Goal: Browse casually: Explore the website without a specific task or goal

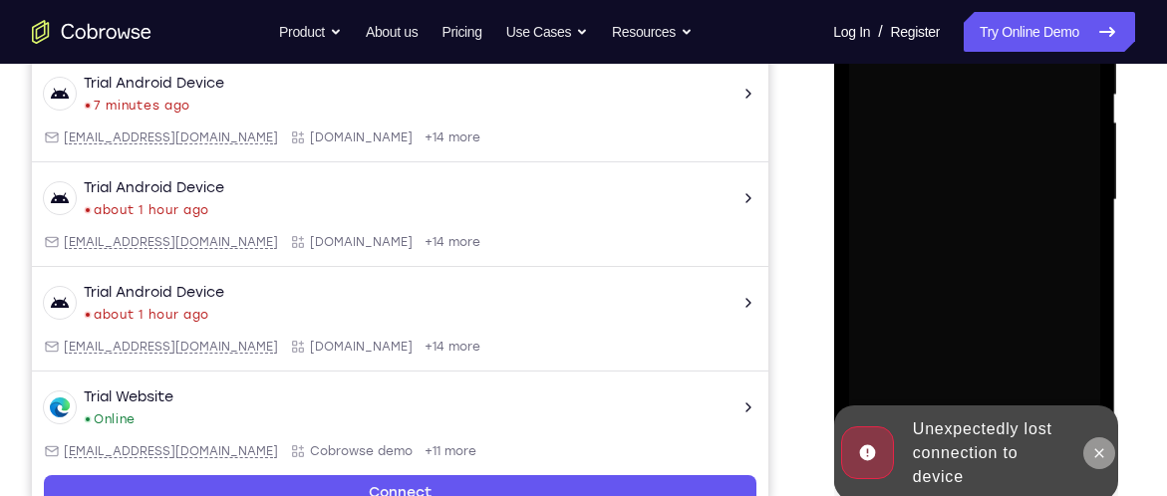
click at [1090, 452] on icon at bounding box center [1098, 453] width 16 height 16
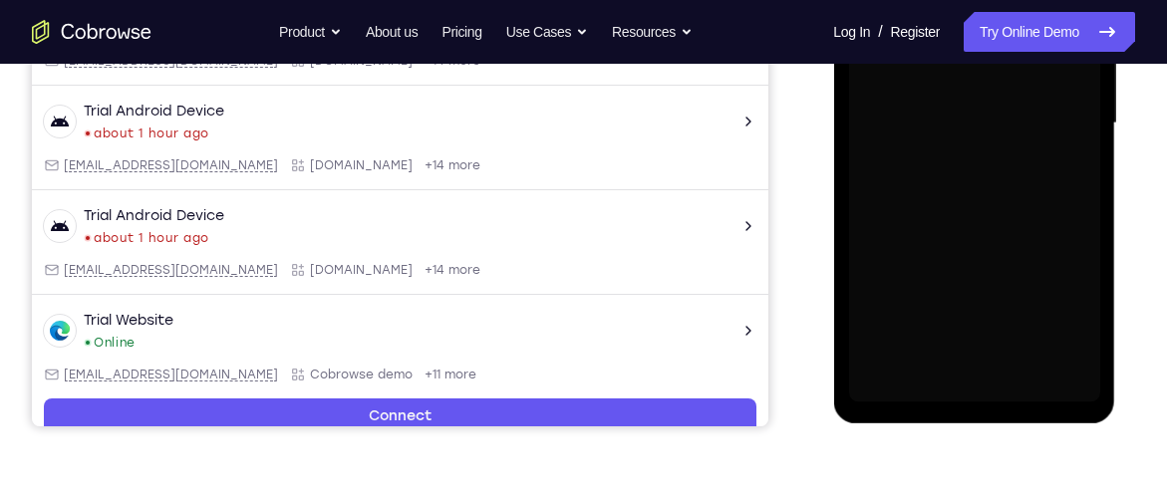
scroll to position [525, 0]
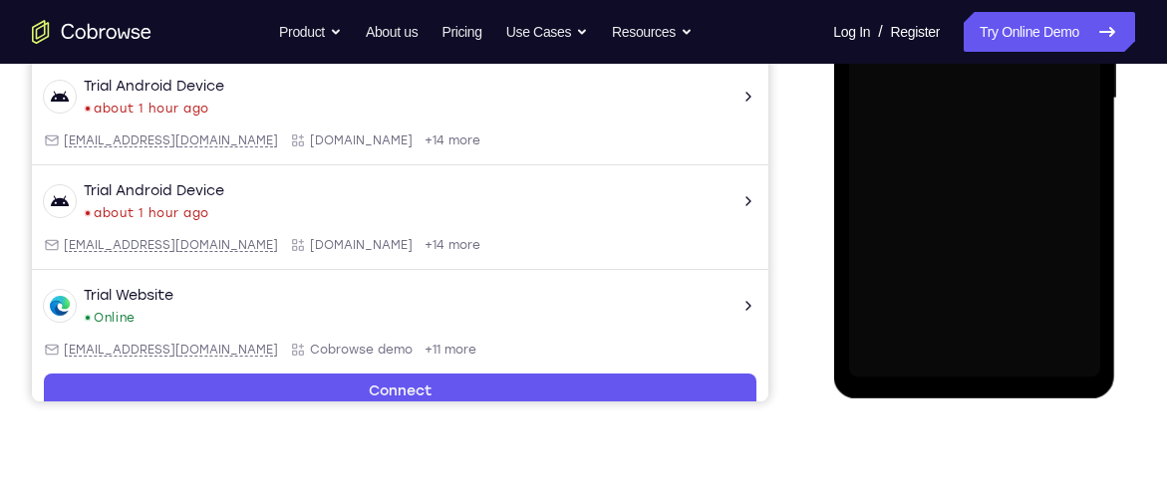
click at [970, 365] on div at bounding box center [973, 99] width 251 height 558
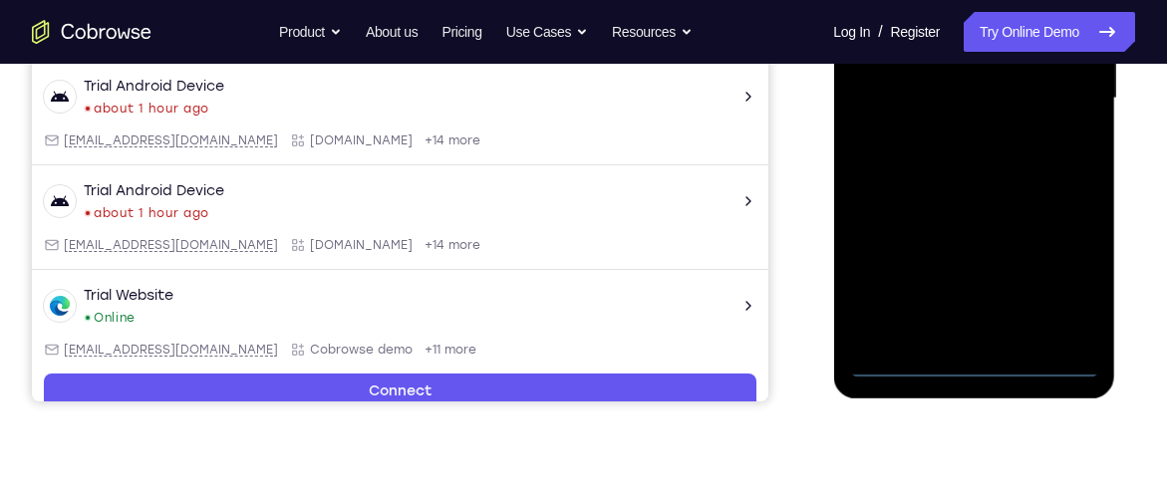
click at [961, 366] on div at bounding box center [973, 99] width 251 height 558
click at [1053, 240] on div at bounding box center [973, 99] width 251 height 558
click at [1047, 274] on div at bounding box center [973, 99] width 251 height 558
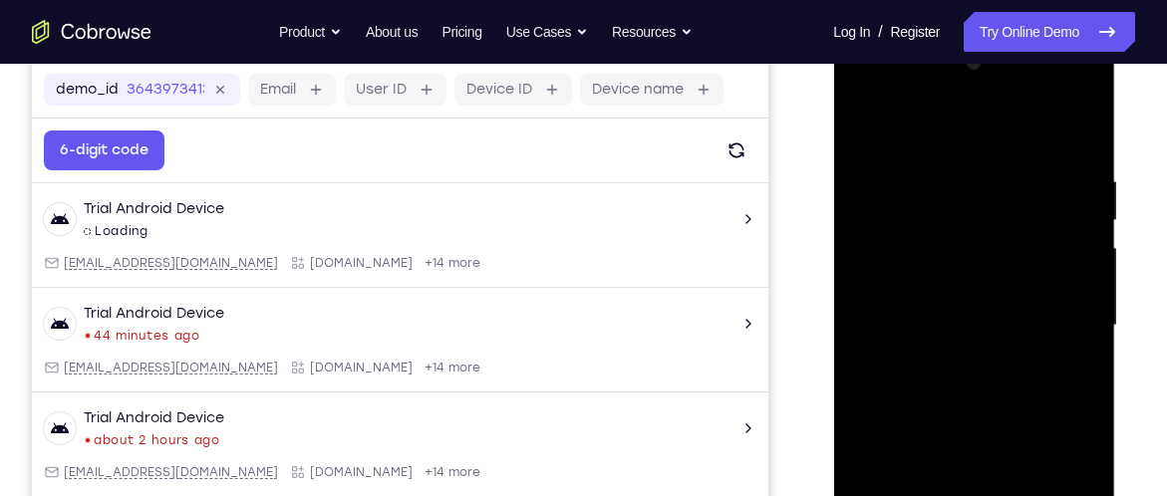
scroll to position [289, 0]
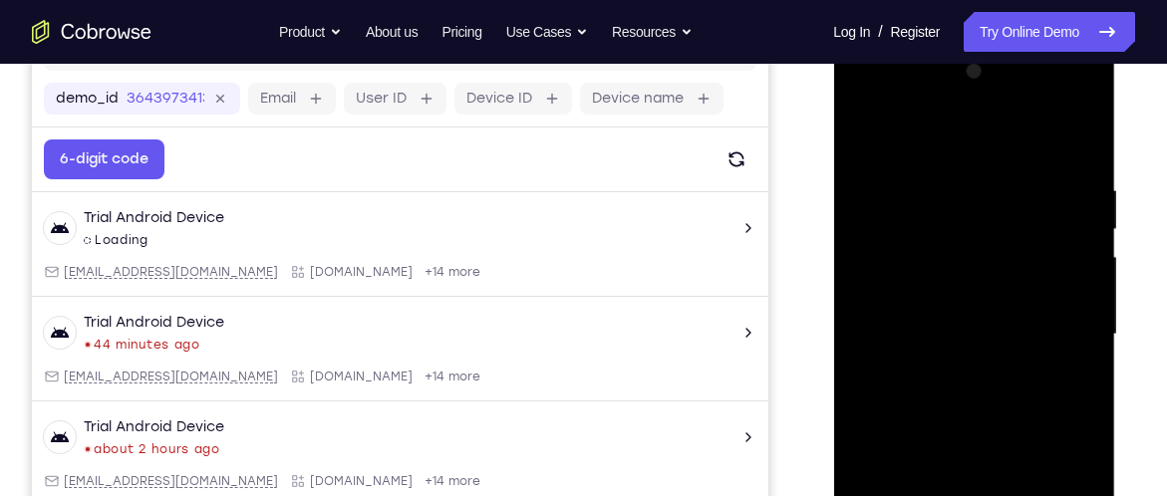
click at [983, 150] on div at bounding box center [973, 335] width 251 height 558
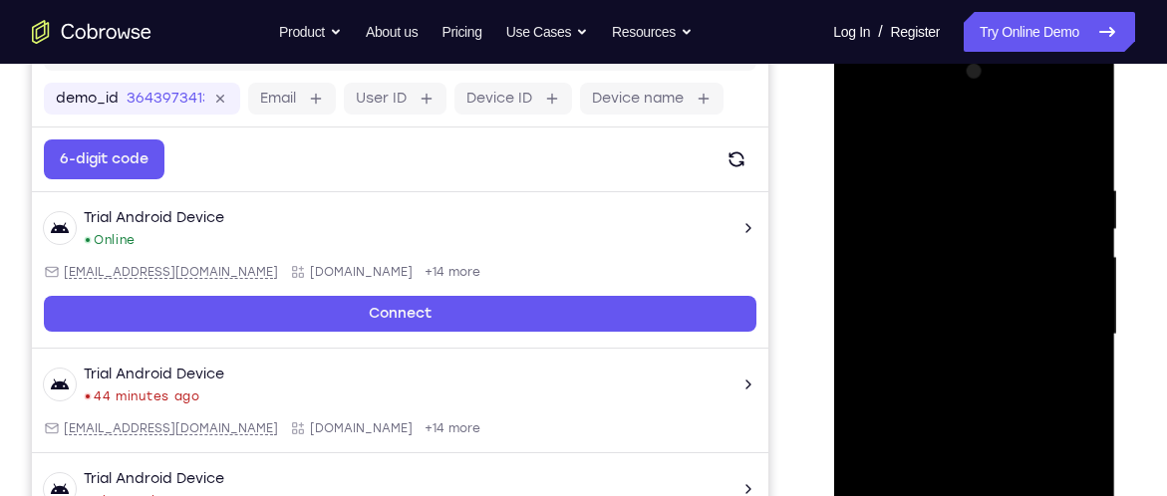
click at [1049, 333] on div at bounding box center [973, 335] width 251 height 558
click at [946, 375] on div at bounding box center [973, 335] width 251 height 558
click at [972, 289] on div at bounding box center [973, 335] width 251 height 558
click at [935, 318] on div at bounding box center [973, 335] width 251 height 558
click at [1089, 295] on div at bounding box center [973, 335] width 251 height 558
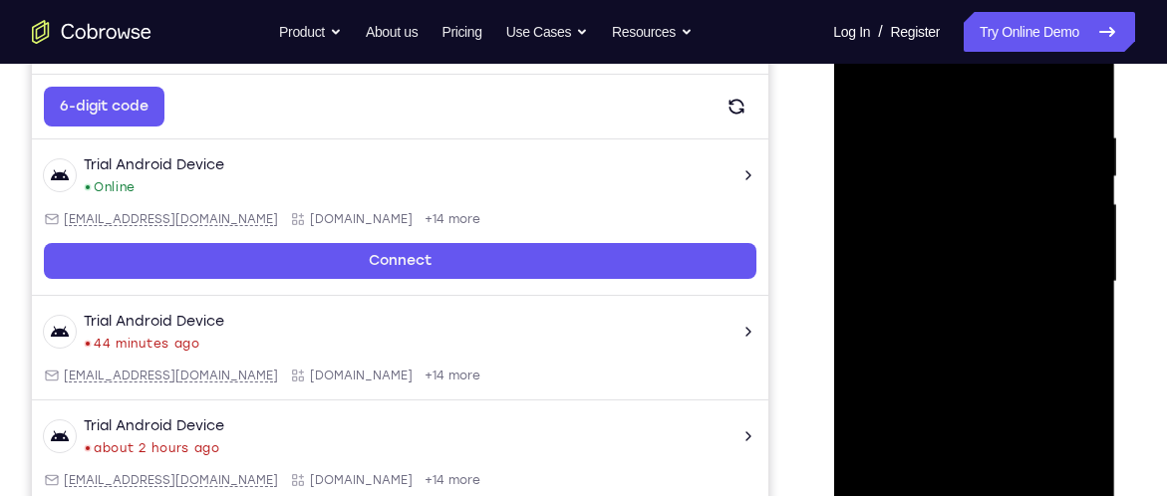
scroll to position [351, 0]
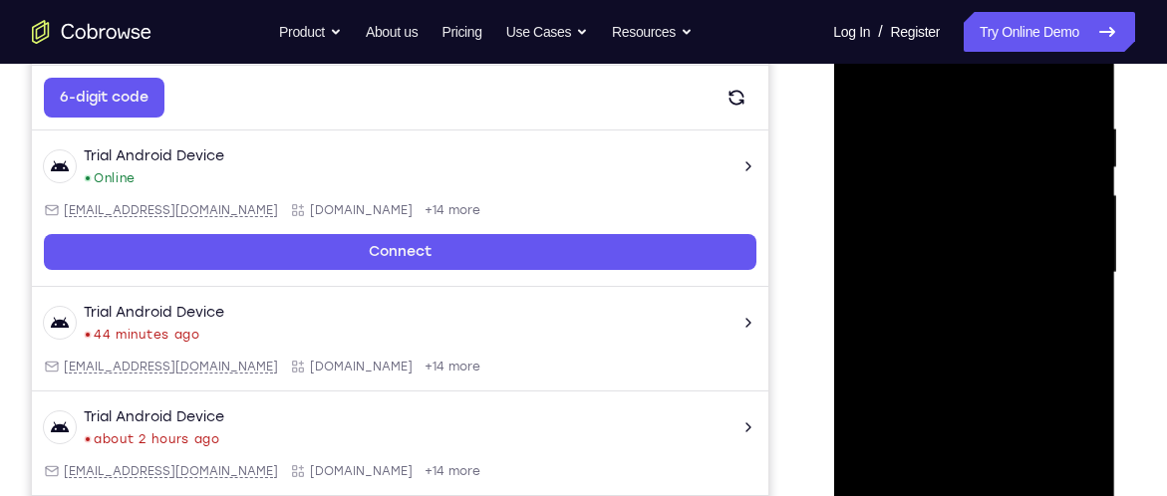
click at [975, 233] on div at bounding box center [973, 273] width 251 height 558
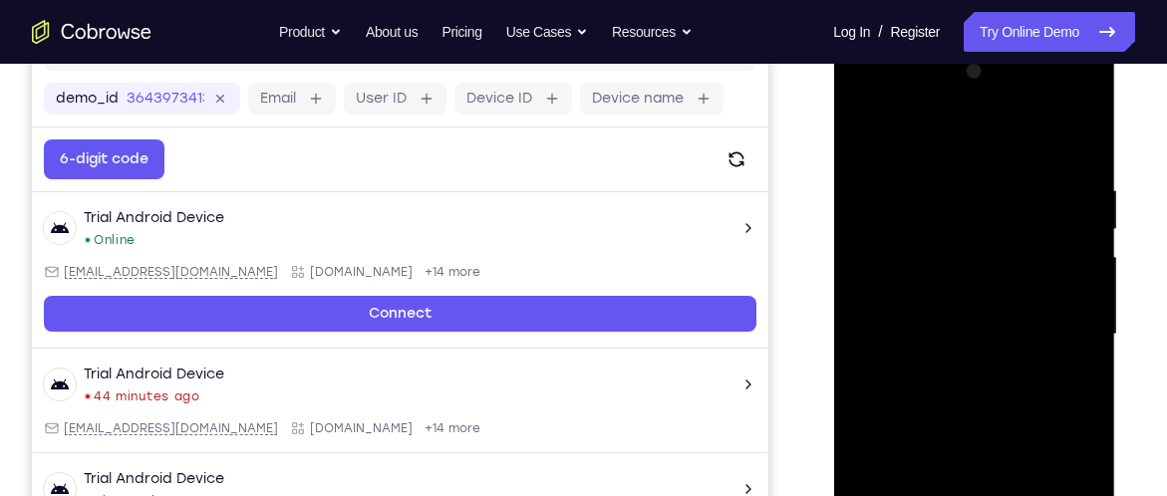
scroll to position [289, 0]
drag, startPoint x: 1066, startPoint y: 206, endPoint x: 938, endPoint y: 192, distance: 129.3
click at [938, 192] on div at bounding box center [973, 335] width 251 height 558
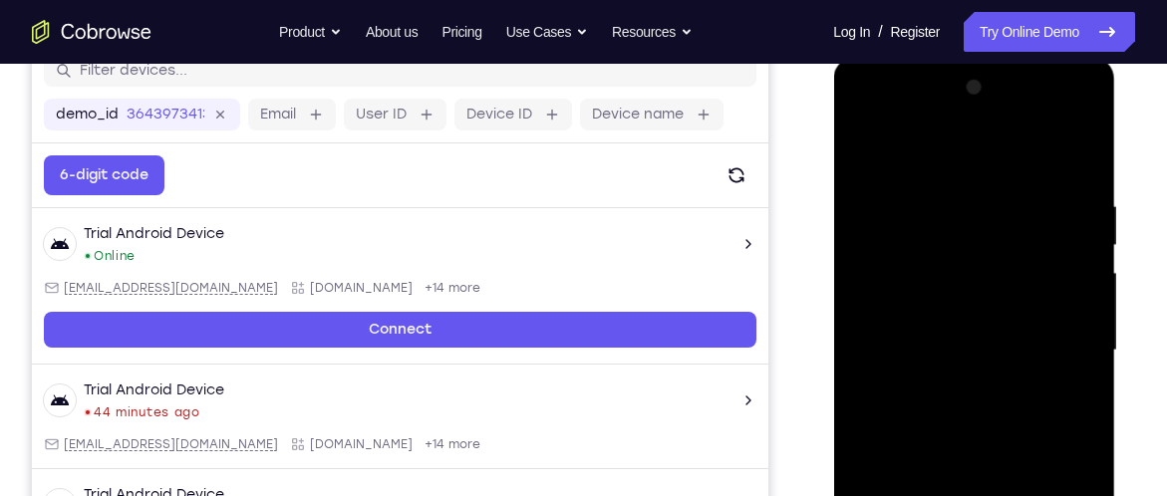
scroll to position [271, 0]
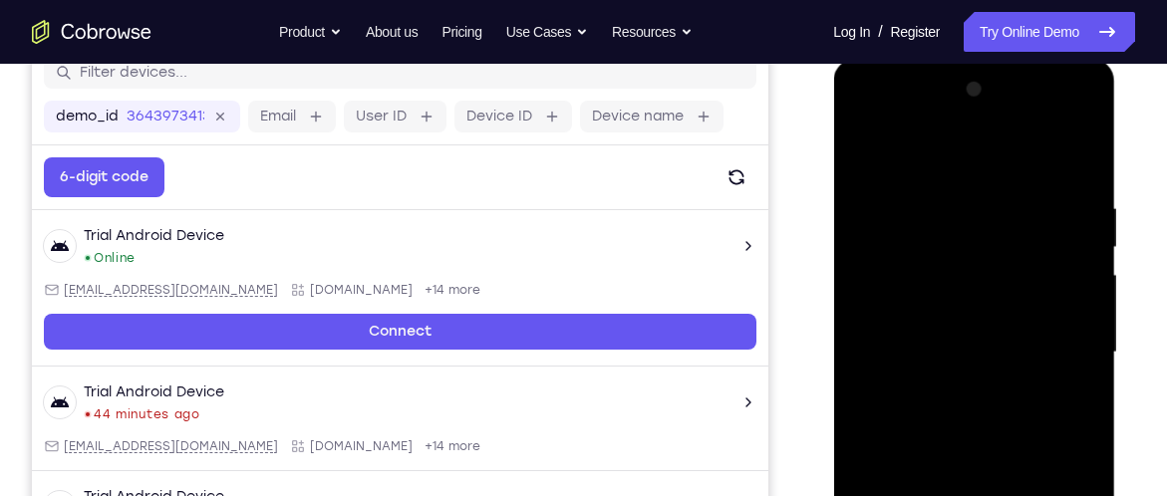
drag, startPoint x: 1037, startPoint y: 212, endPoint x: 939, endPoint y: 205, distance: 98.9
click at [939, 205] on div at bounding box center [973, 353] width 251 height 558
drag, startPoint x: 1019, startPoint y: 207, endPoint x: 923, endPoint y: 214, distance: 96.9
click at [923, 214] on div at bounding box center [973, 353] width 251 height 558
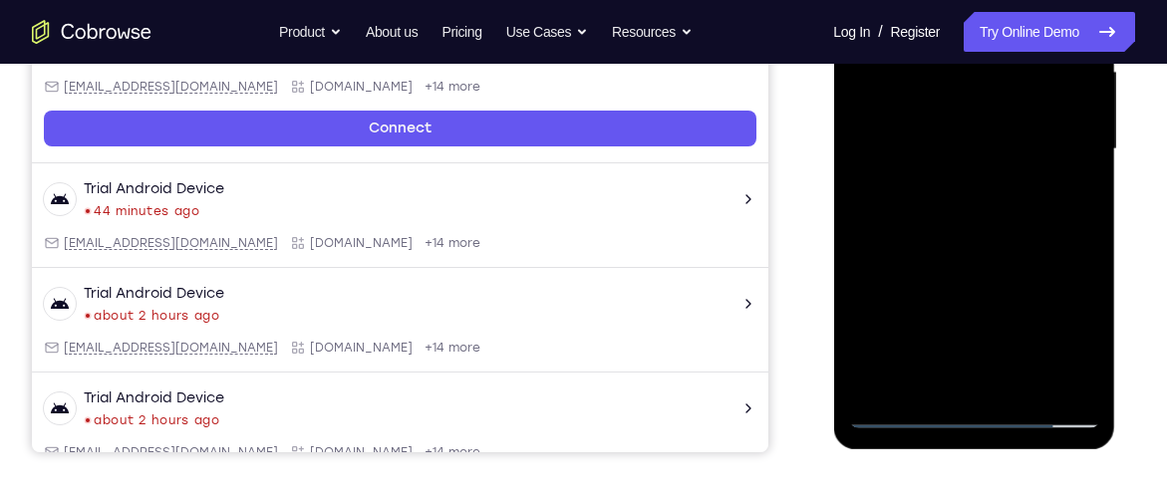
scroll to position [492, 0]
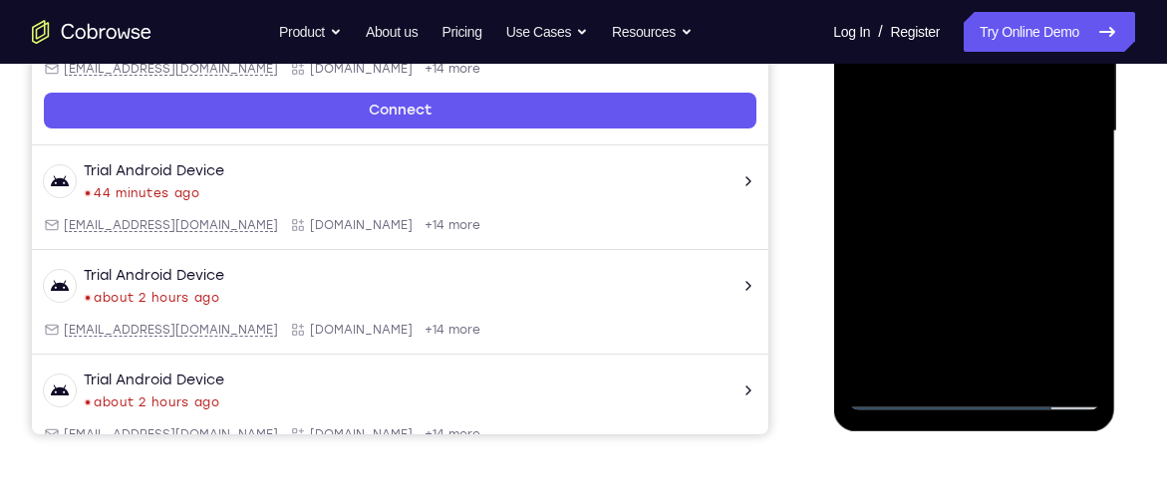
drag, startPoint x: 952, startPoint y: 315, endPoint x: 986, endPoint y: 118, distance: 200.2
click at [986, 118] on div at bounding box center [973, 132] width 251 height 558
drag, startPoint x: 1007, startPoint y: 316, endPoint x: 984, endPoint y: 113, distance: 204.5
click at [984, 113] on div at bounding box center [973, 132] width 251 height 558
drag, startPoint x: 966, startPoint y: 286, endPoint x: 988, endPoint y: 63, distance: 224.2
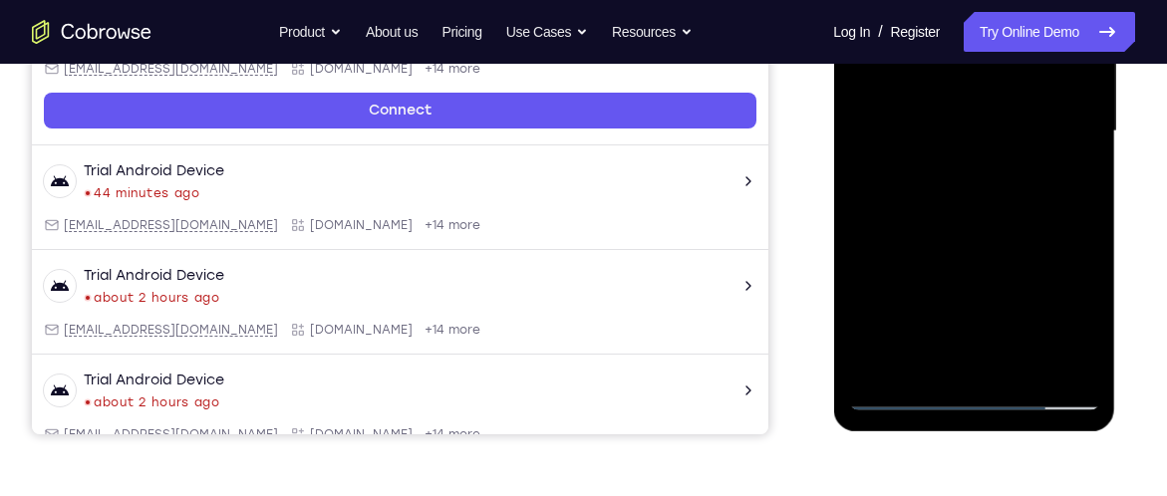
click at [988, 63] on div at bounding box center [973, 132] width 251 height 558
drag, startPoint x: 964, startPoint y: 296, endPoint x: 988, endPoint y: 2, distance: 294.9
click at [988, 2] on div at bounding box center [973, 132] width 251 height 558
drag, startPoint x: 979, startPoint y: 269, endPoint x: 966, endPoint y: 2, distance: 267.3
click at [966, 2] on div at bounding box center [973, 132] width 251 height 558
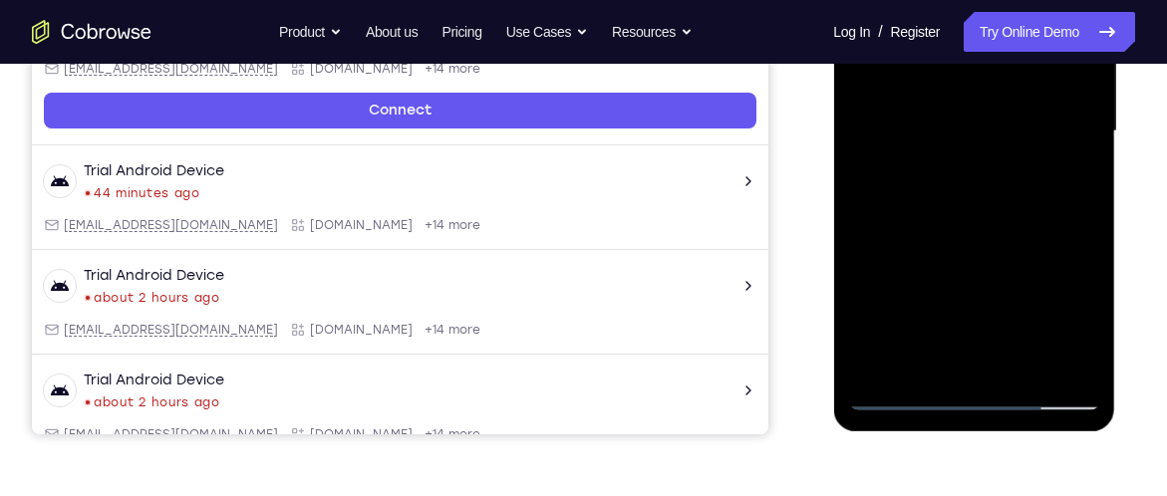
drag, startPoint x: 958, startPoint y: 288, endPoint x: 982, endPoint y: 2, distance: 286.9
click at [982, 2] on div at bounding box center [973, 132] width 251 height 558
drag, startPoint x: 960, startPoint y: 294, endPoint x: 955, endPoint y: 2, distance: 292.0
click at [955, 2] on div at bounding box center [973, 132] width 251 height 558
drag, startPoint x: 875, startPoint y: 302, endPoint x: 881, endPoint y: 50, distance: 252.1
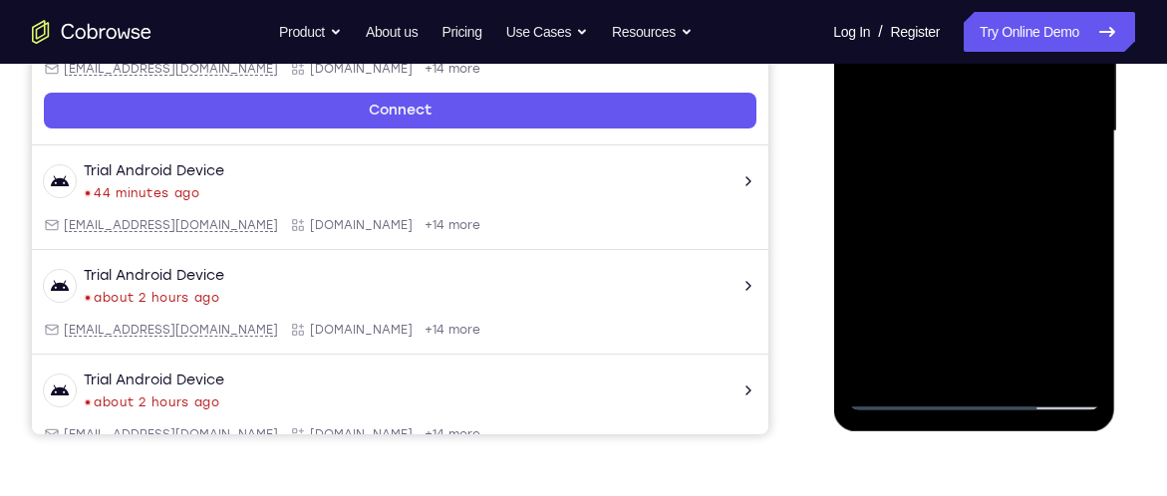
click at [881, 50] on div at bounding box center [973, 132] width 251 height 558
drag, startPoint x: 951, startPoint y: 255, endPoint x: 967, endPoint y: 2, distance: 253.6
click at [967, 2] on div at bounding box center [973, 132] width 251 height 558
drag, startPoint x: 970, startPoint y: 236, endPoint x: 995, endPoint y: 2, distance: 235.5
click at [995, 2] on div at bounding box center [973, 132] width 251 height 558
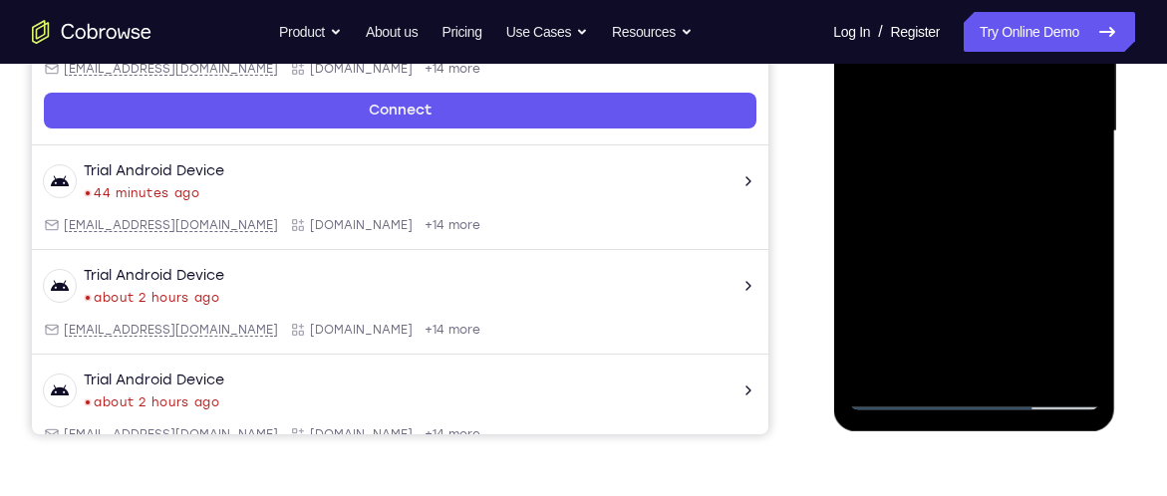
drag, startPoint x: 1022, startPoint y: 145, endPoint x: 975, endPoint y: 366, distance: 225.1
click at [975, 366] on div at bounding box center [973, 132] width 251 height 558
drag, startPoint x: 967, startPoint y: 166, endPoint x: 934, endPoint y: 335, distance: 171.7
click at [934, 335] on div at bounding box center [973, 132] width 251 height 558
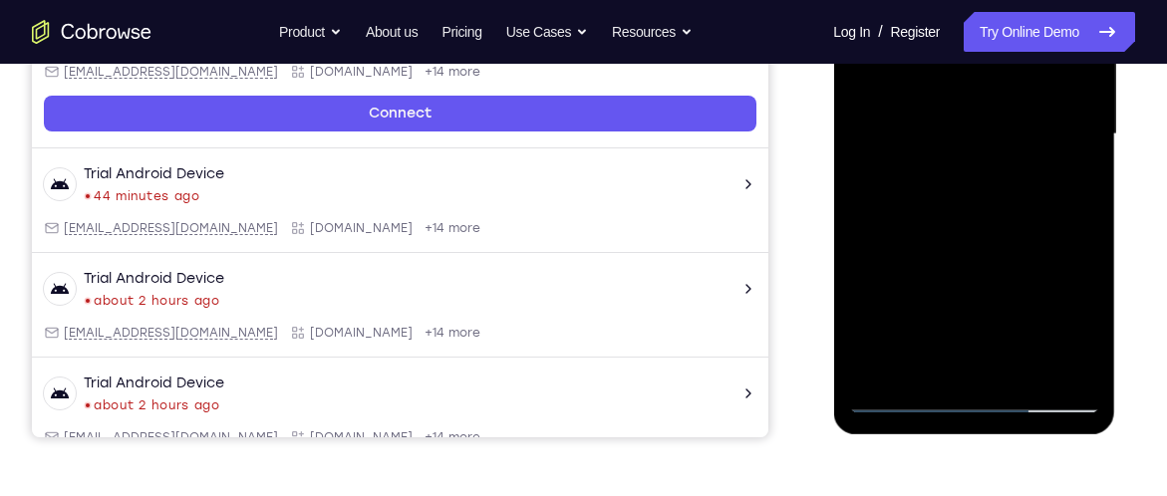
scroll to position [488, 0]
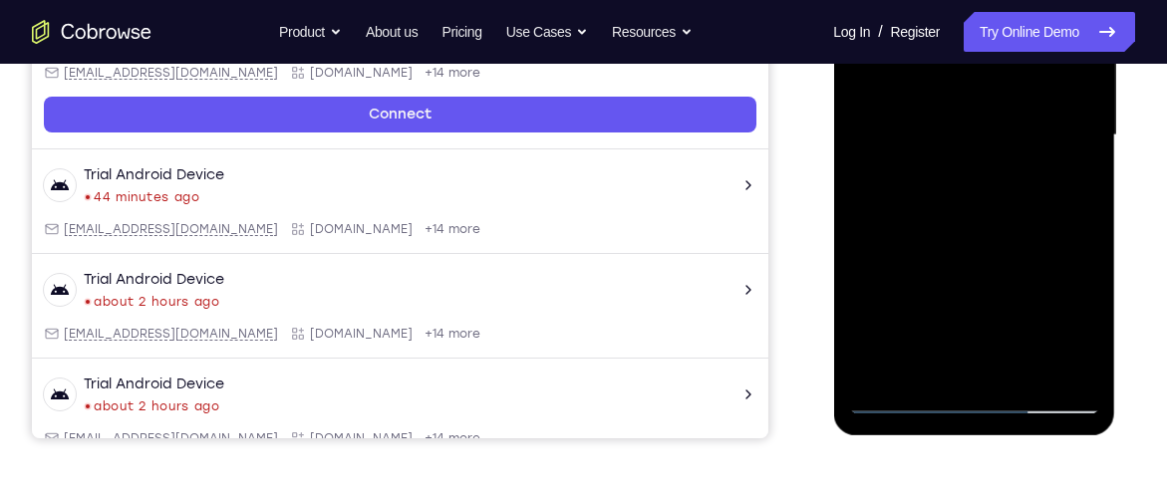
drag, startPoint x: 1008, startPoint y: 109, endPoint x: 977, endPoint y: 321, distance: 214.4
click at [977, 321] on div at bounding box center [973, 136] width 251 height 558
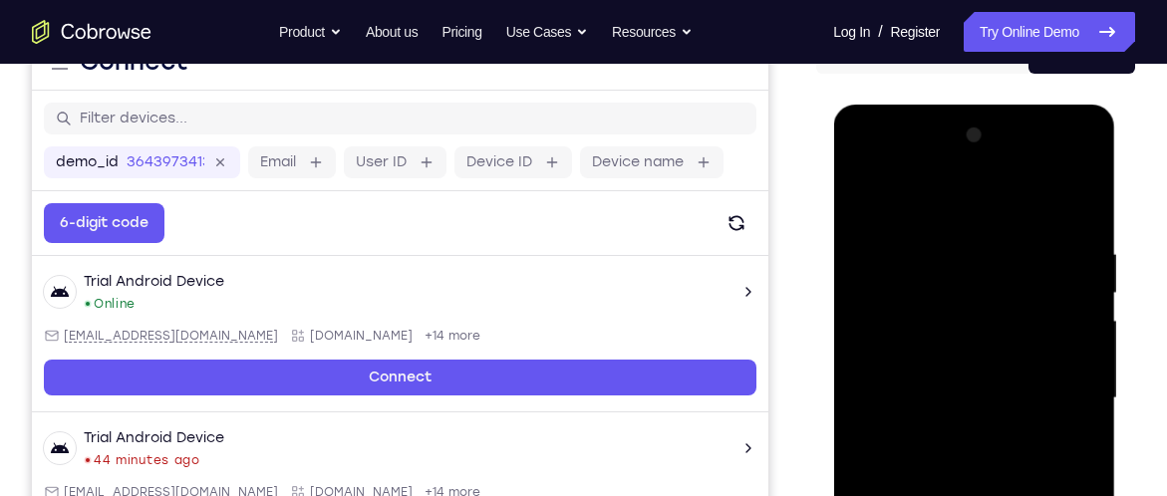
scroll to position [224, 0]
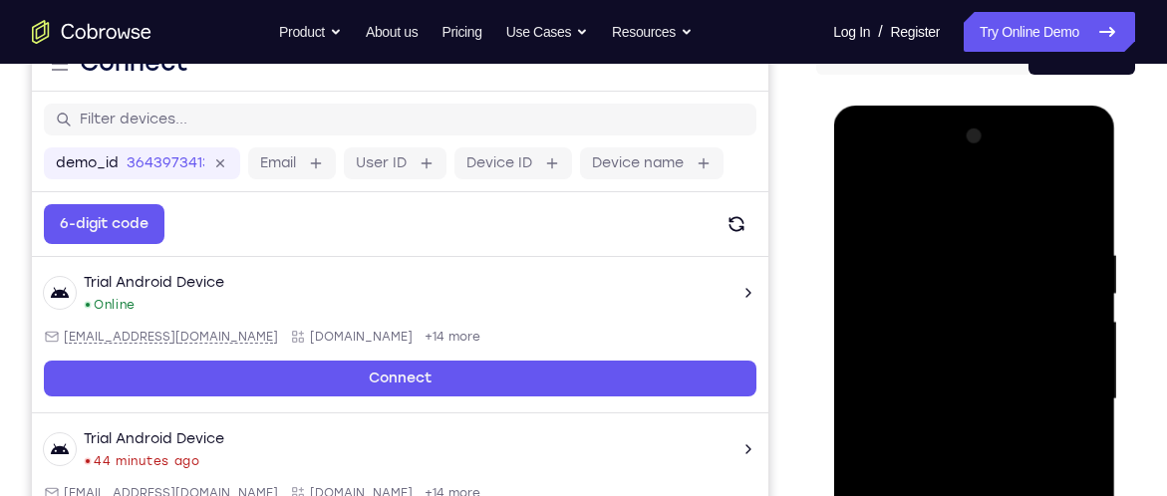
drag, startPoint x: 988, startPoint y: 356, endPoint x: 969, endPoint y: 455, distance: 101.4
click at [969, 455] on div at bounding box center [973, 400] width 251 height 558
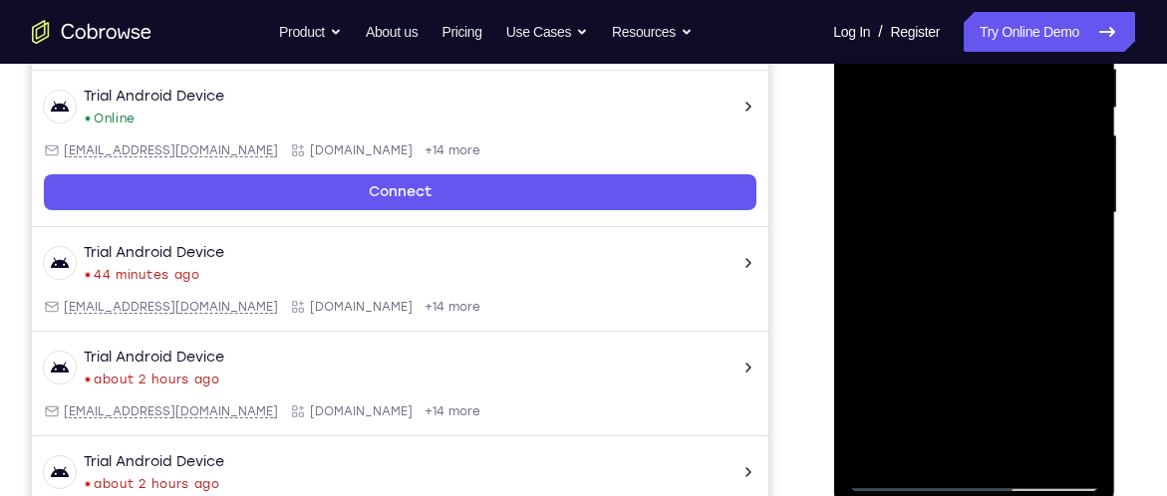
scroll to position [408, 0]
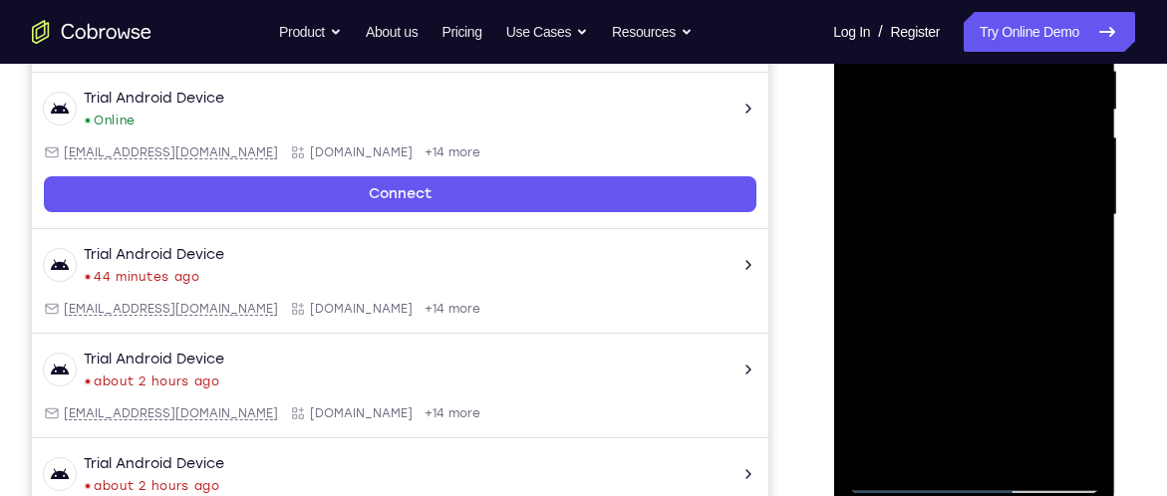
click at [964, 179] on div at bounding box center [973, 215] width 251 height 558
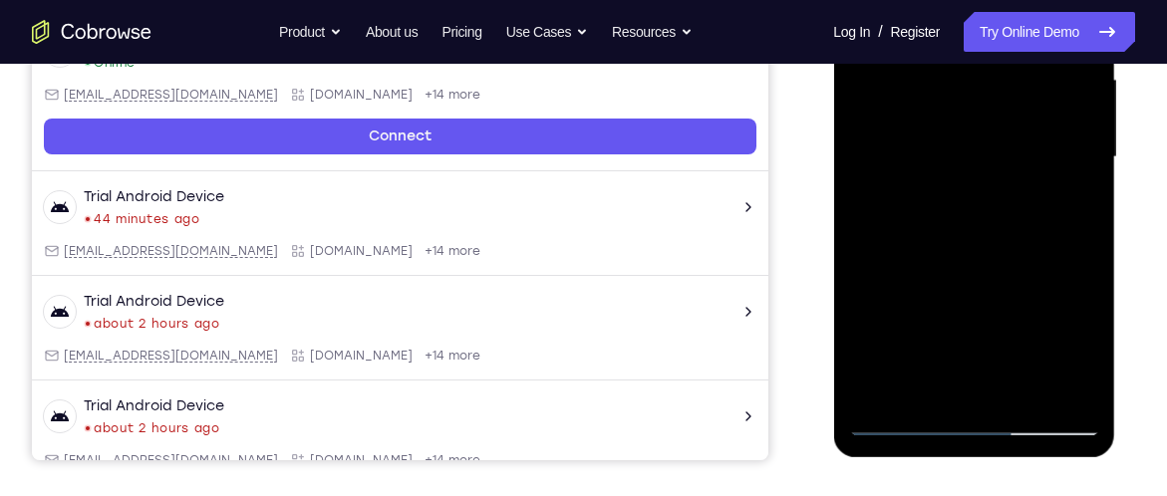
scroll to position [468, 0]
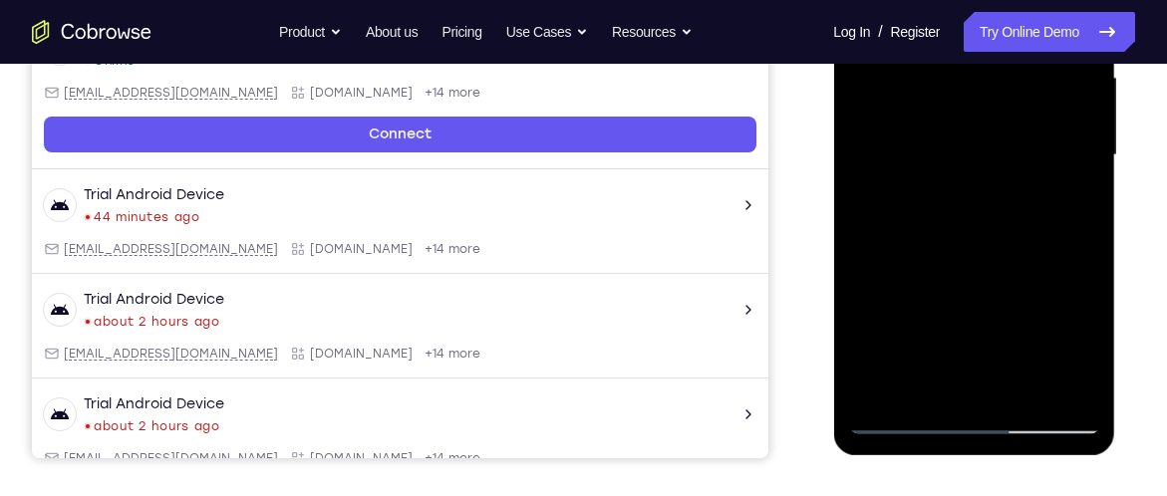
click at [925, 387] on div at bounding box center [973, 155] width 251 height 558
click at [916, 389] on div at bounding box center [973, 155] width 251 height 558
click at [975, 330] on div at bounding box center [973, 155] width 251 height 558
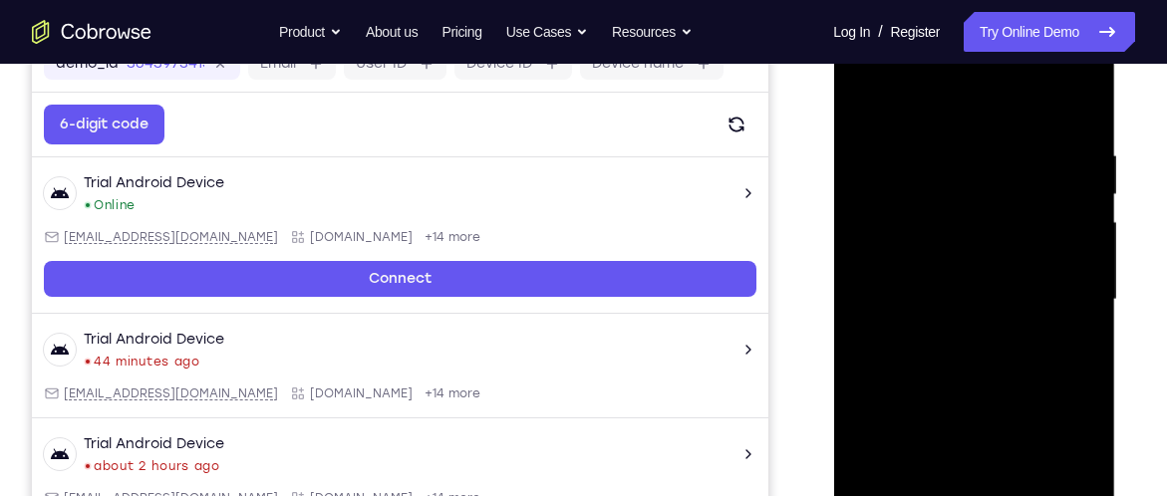
scroll to position [408, 0]
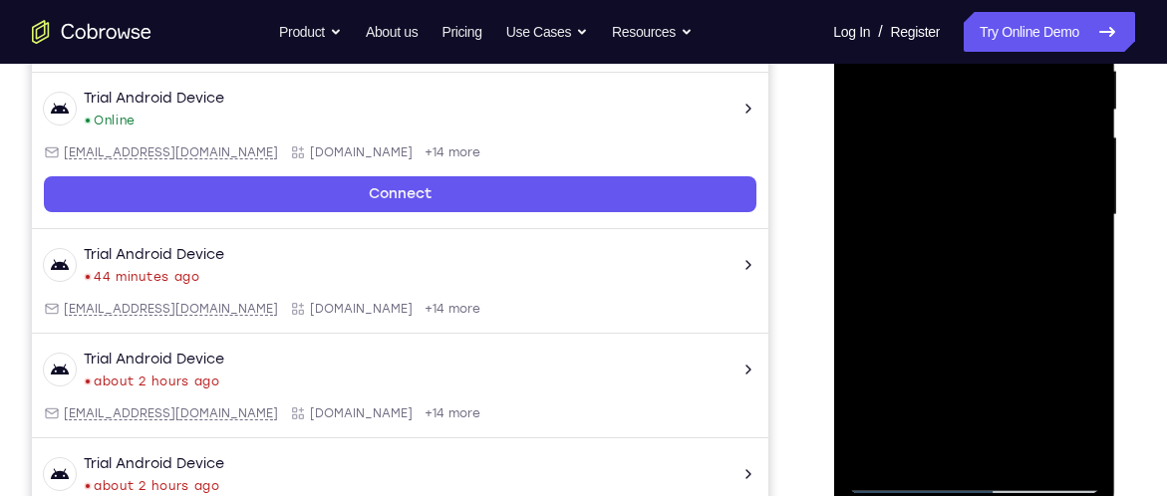
click at [926, 454] on div at bounding box center [973, 215] width 251 height 558
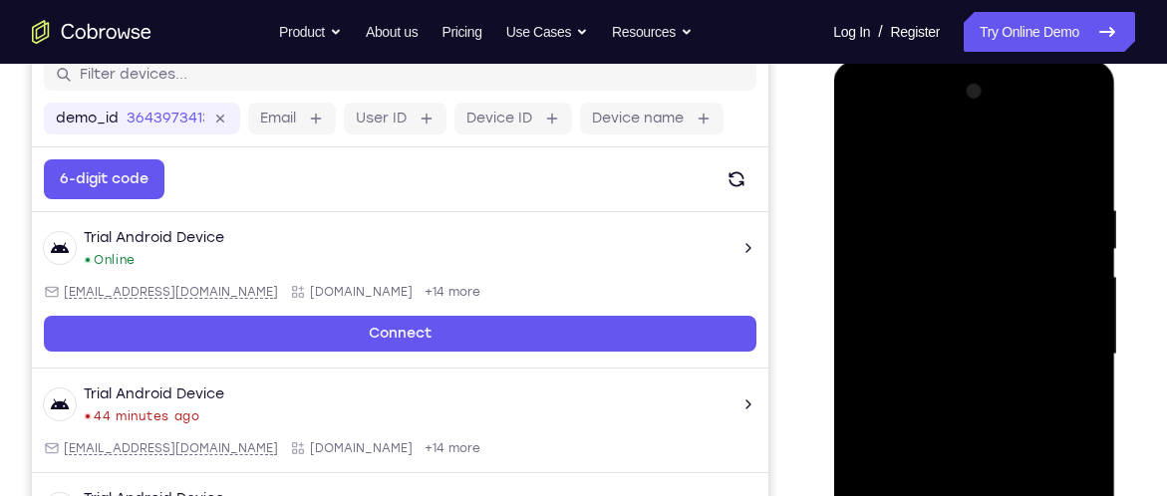
scroll to position [314, 0]
